Goal: Task Accomplishment & Management: Manage account settings

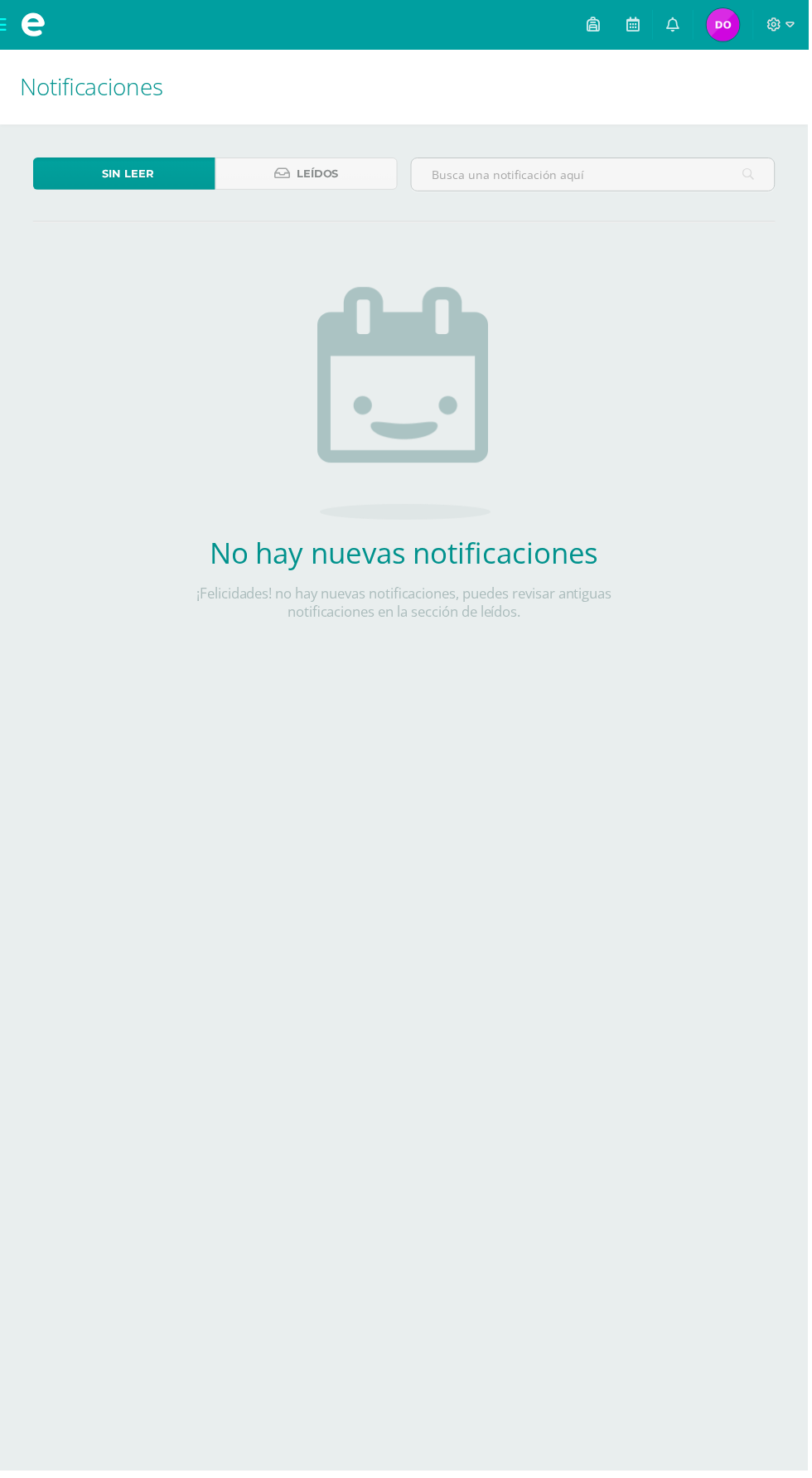
click at [747, 25] on span "Dalía Alexandra Mi Perfil" at bounding box center [727, 25] width 40 height 33
